Goal: Find contact information: Find contact information

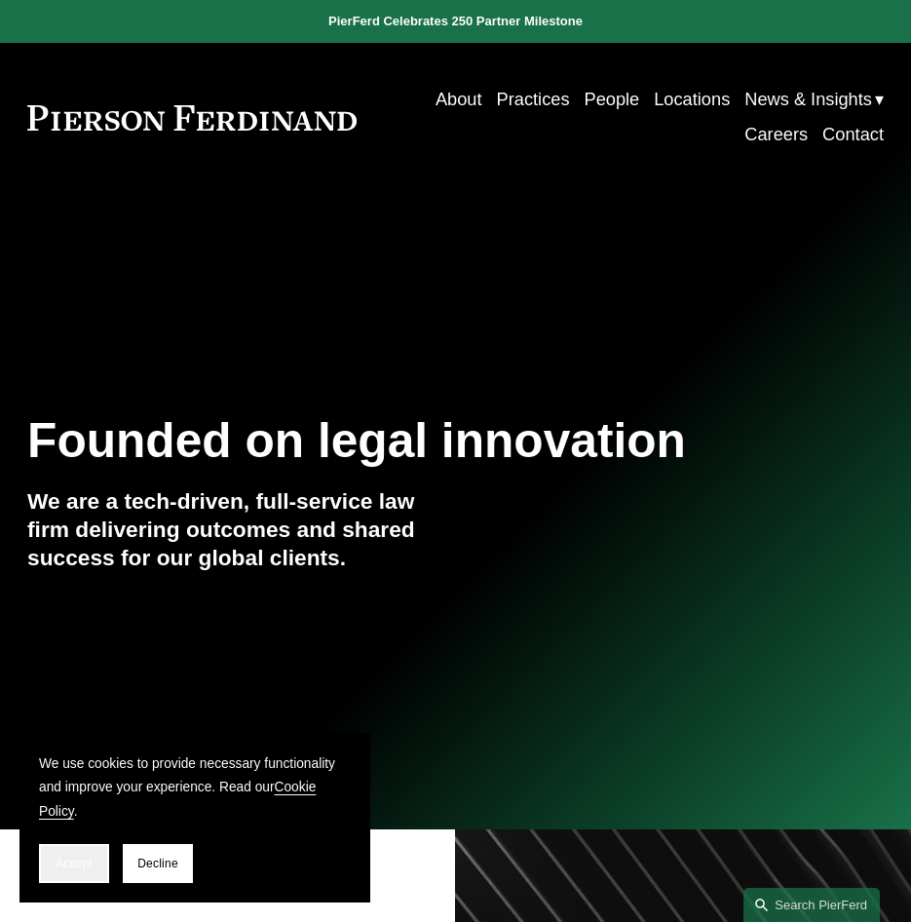
click at [55, 853] on button "Accept" at bounding box center [74, 863] width 70 height 39
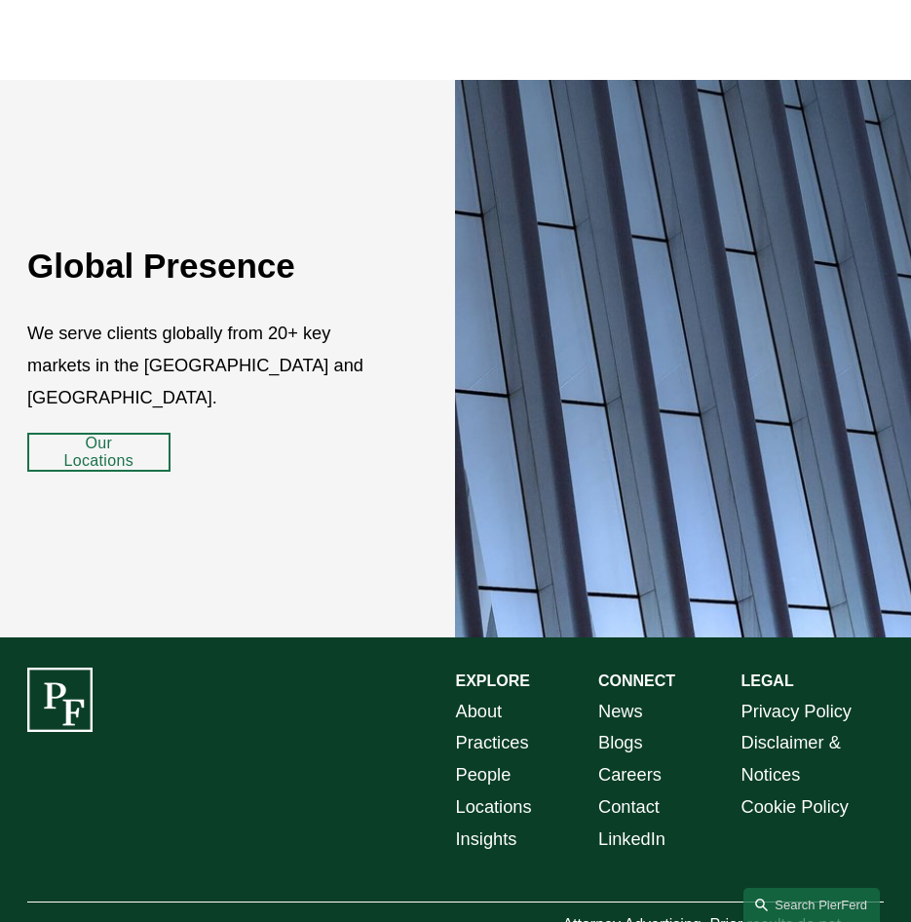
scroll to position [2816, 0]
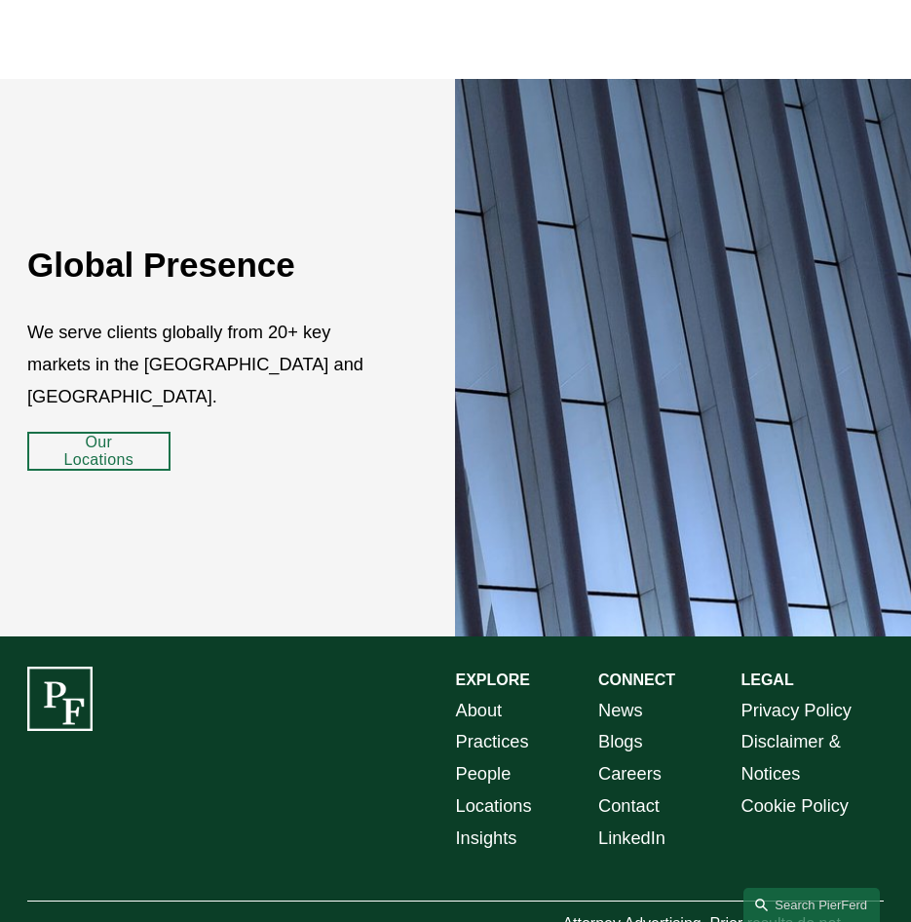
click at [623, 790] on link "Contact" at bounding box center [628, 806] width 61 height 32
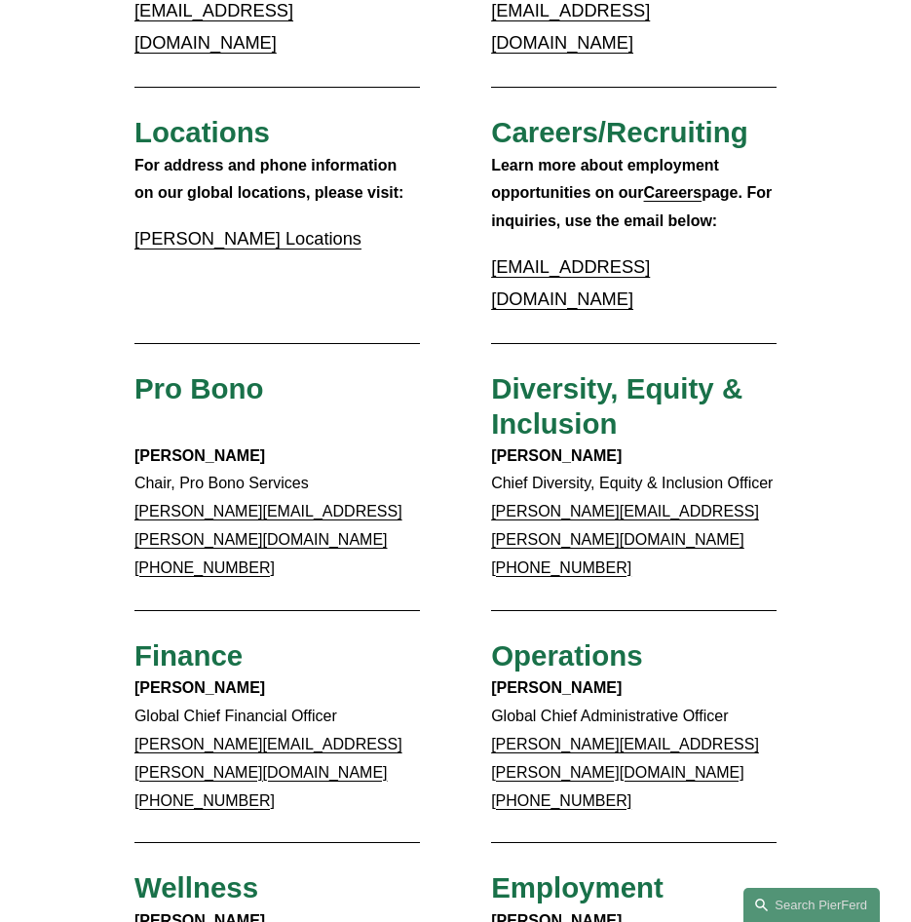
scroll to position [391, 0]
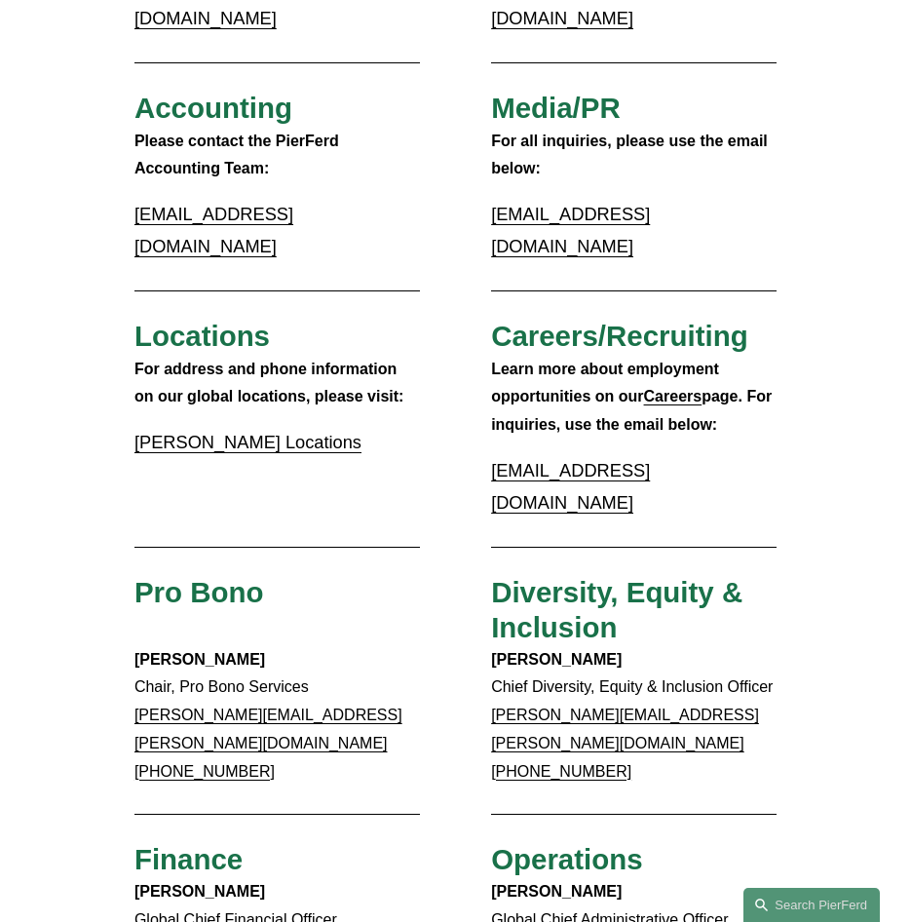
click at [289, 432] on link "[PERSON_NAME] Locations" at bounding box center [247, 442] width 227 height 20
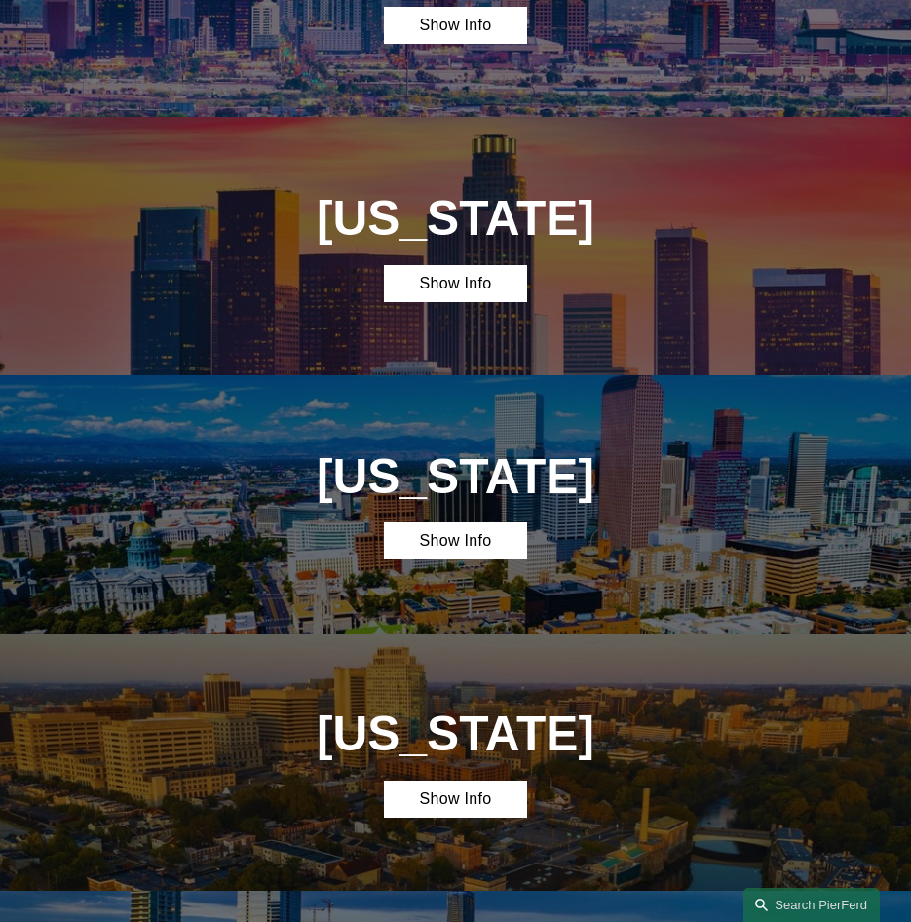
scroll to position [877, 0]
